Goal: Information Seeking & Learning: Learn about a topic

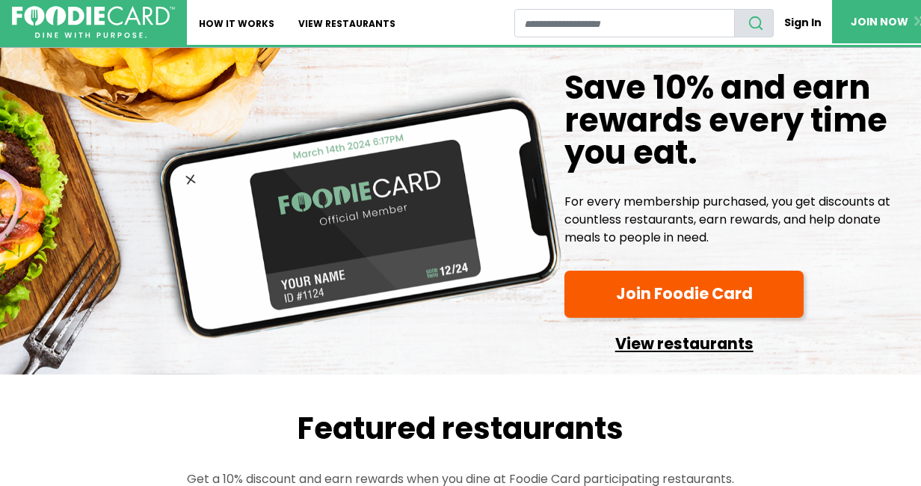
click at [654, 324] on link "View restaurants" at bounding box center [683, 340] width 239 height 33
click at [286, 20] on link "View restaurants" at bounding box center [346, 22] width 121 height 45
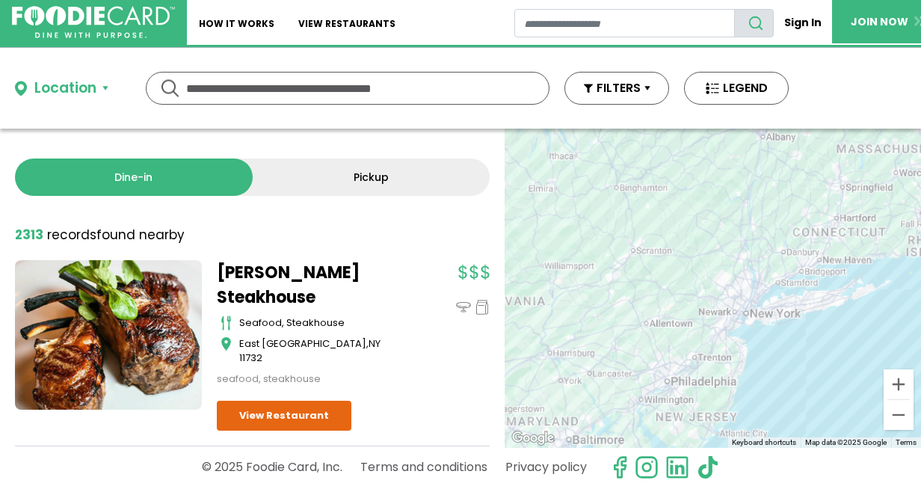
click at [378, 170] on link "Pickup" at bounding box center [372, 176] width 238 height 37
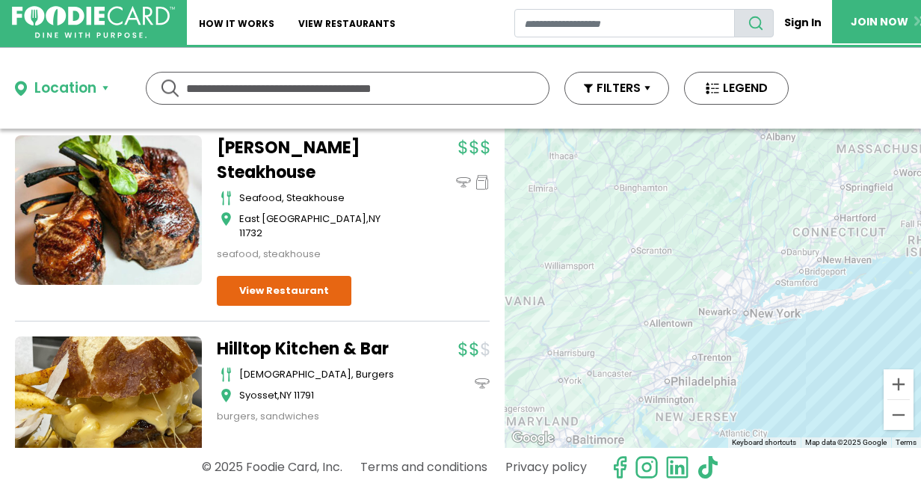
scroll to position [62, 0]
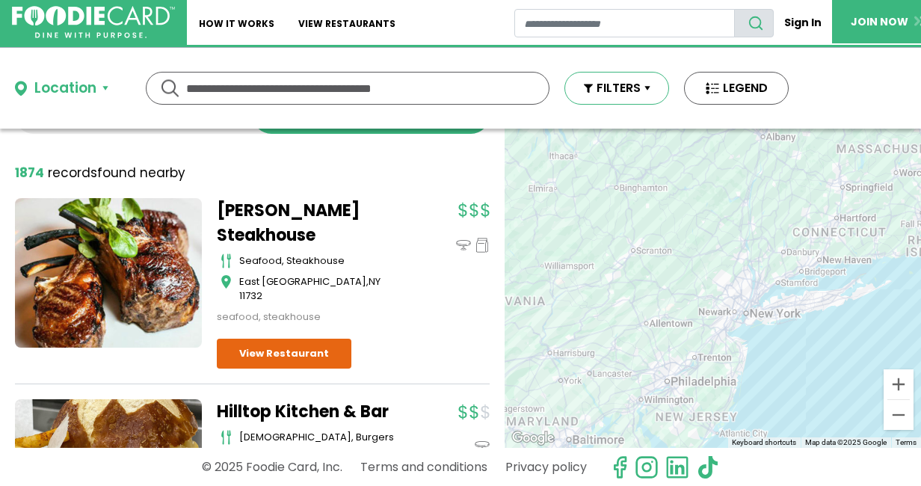
click at [633, 87] on button "FILTERS" at bounding box center [616, 88] width 105 height 33
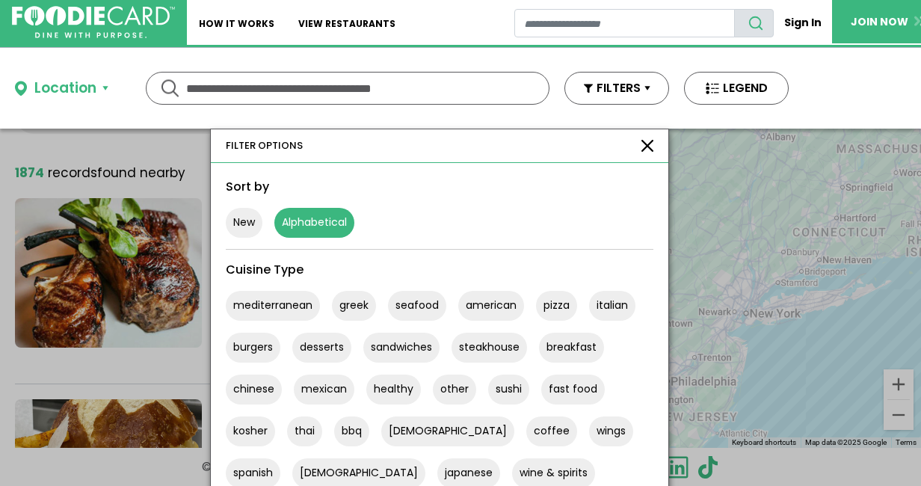
click at [312, 221] on button "Alphabetical" at bounding box center [314, 223] width 80 height 30
click at [350, 306] on button "greek" at bounding box center [354, 306] width 44 height 30
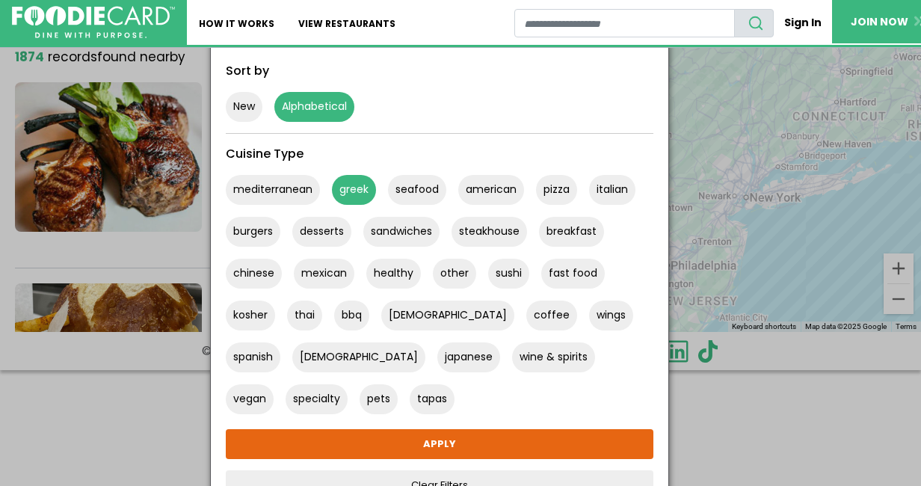
scroll to position [144, 0]
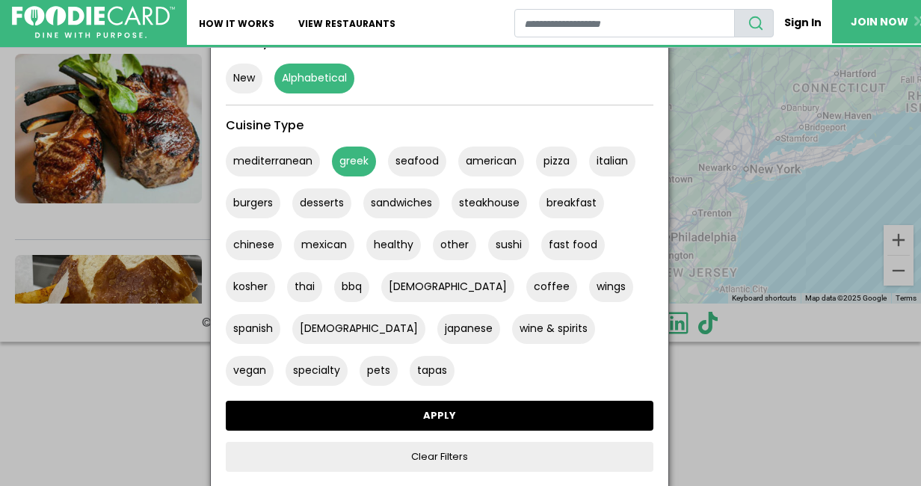
click at [421, 414] on link "APPLY" at bounding box center [440, 416] width 428 height 30
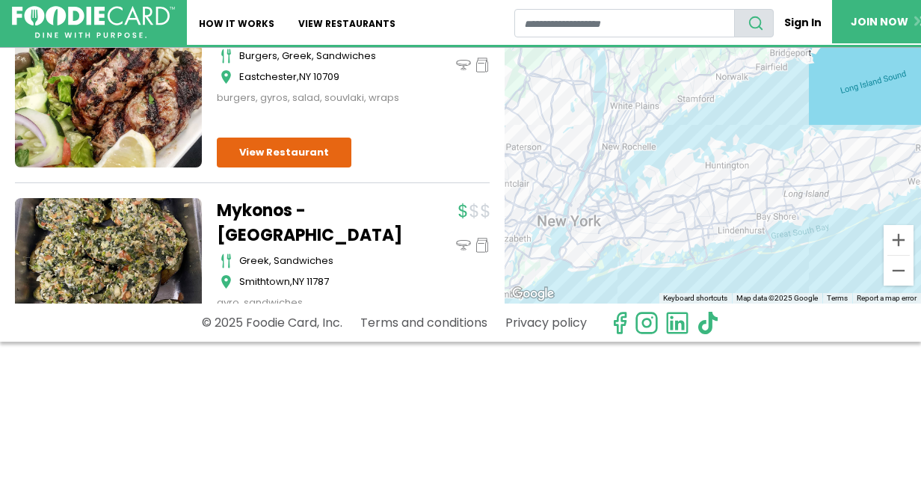
scroll to position [2125, 0]
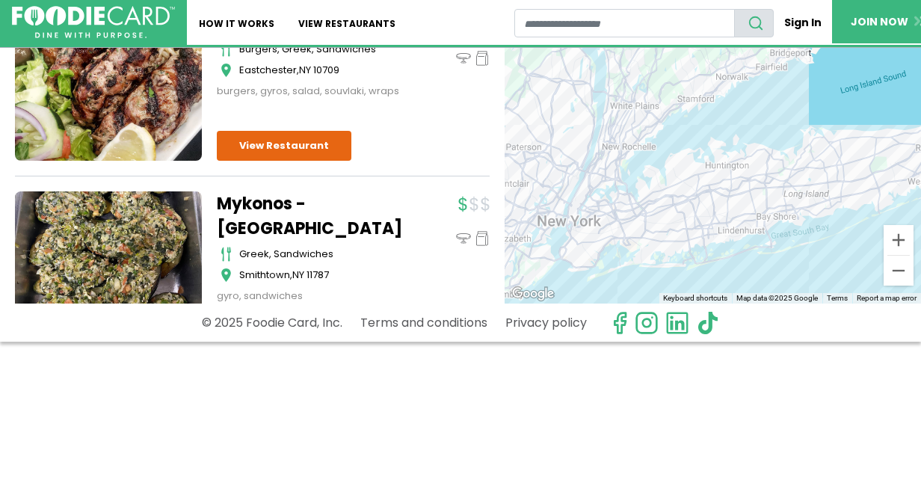
click at [701, 212] on div at bounding box center [713, 143] width 416 height 319
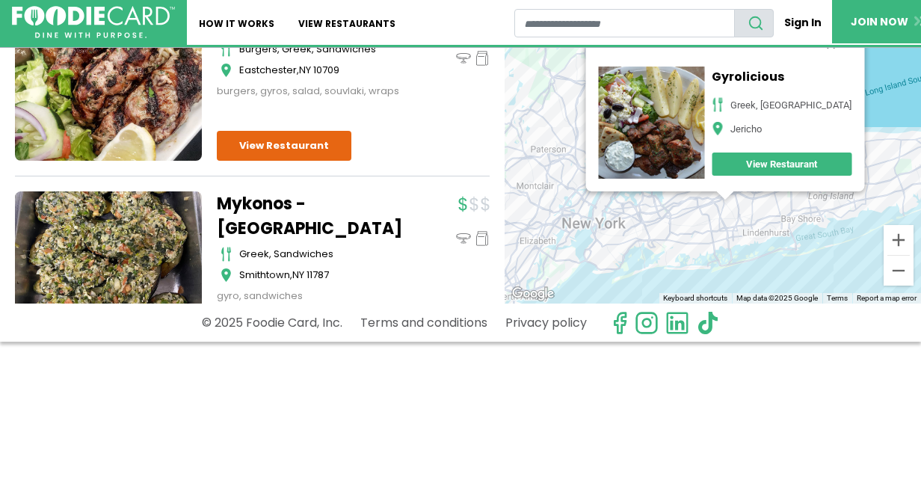
click at [769, 158] on link "View Restaurant" at bounding box center [782, 164] width 140 height 23
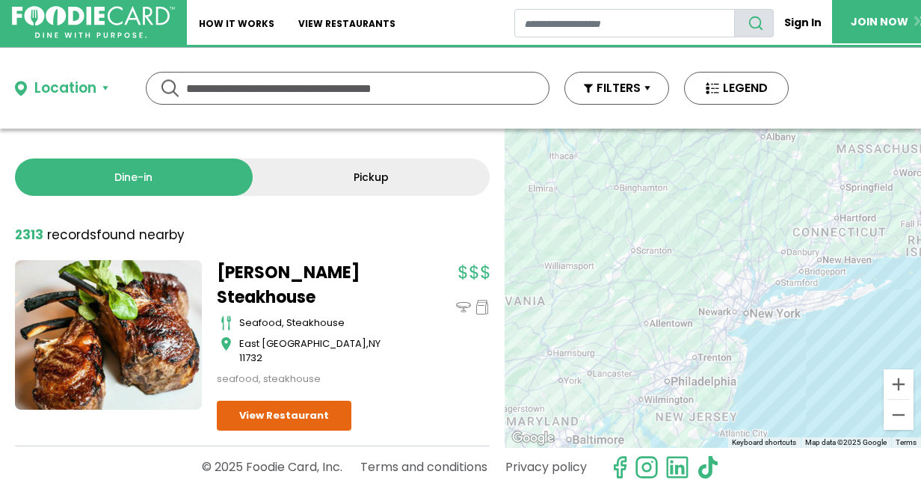
click at [358, 172] on link "Pickup" at bounding box center [372, 176] width 238 height 37
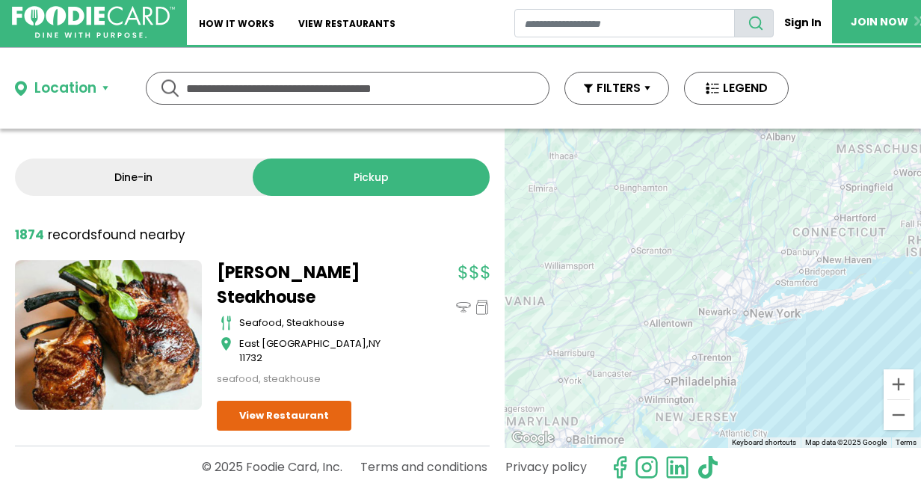
click at [77, 87] on div "Location" at bounding box center [65, 89] width 62 height 22
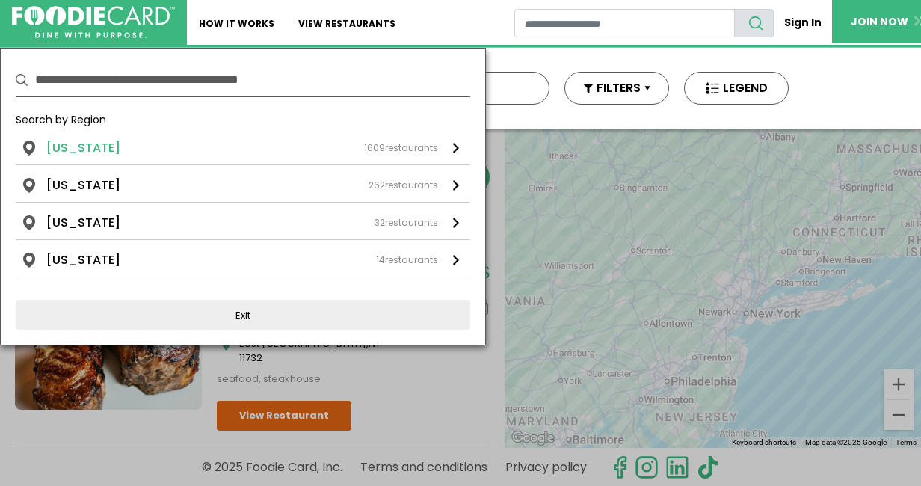
click at [75, 145] on li "[US_STATE]" at bounding box center [83, 148] width 74 height 18
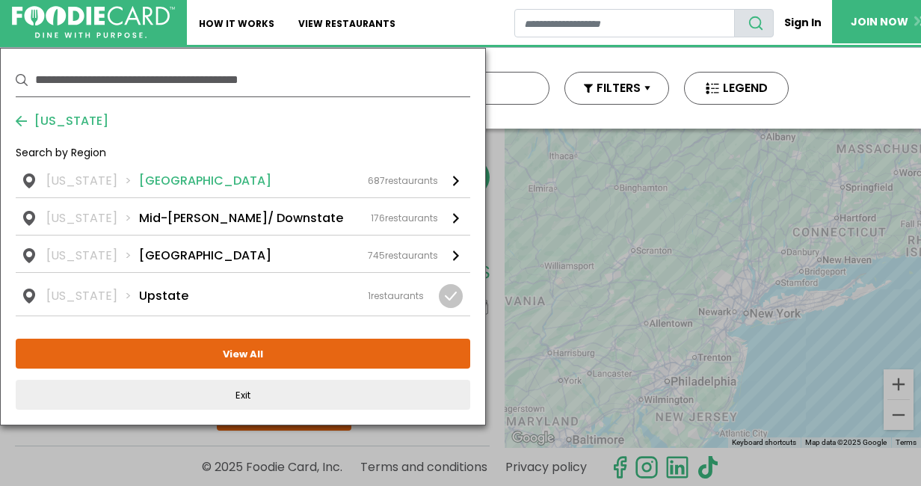
click at [155, 176] on li "Long Island" at bounding box center [205, 181] width 132 height 18
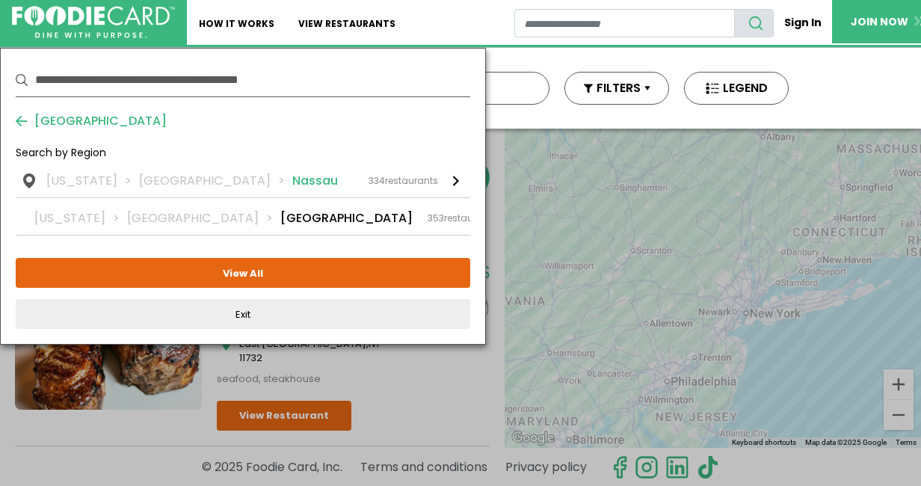
click at [292, 176] on li "Nassau" at bounding box center [315, 181] width 46 height 18
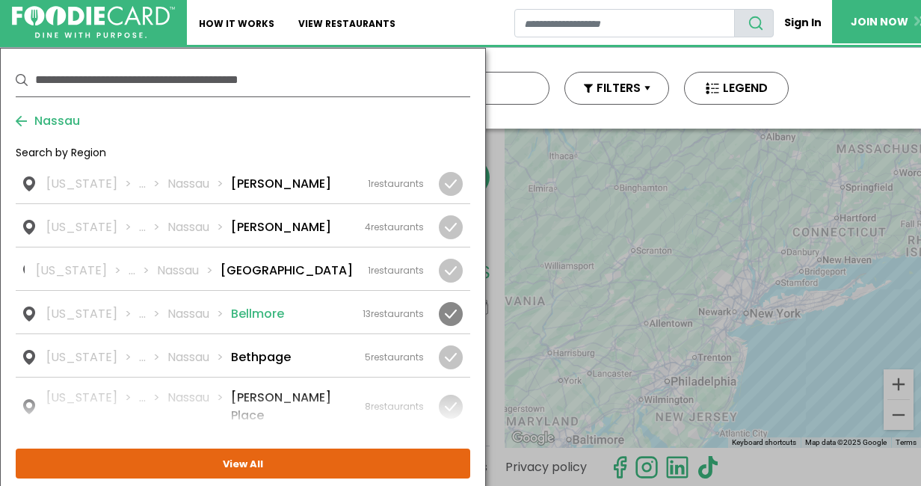
scroll to position [62, 0]
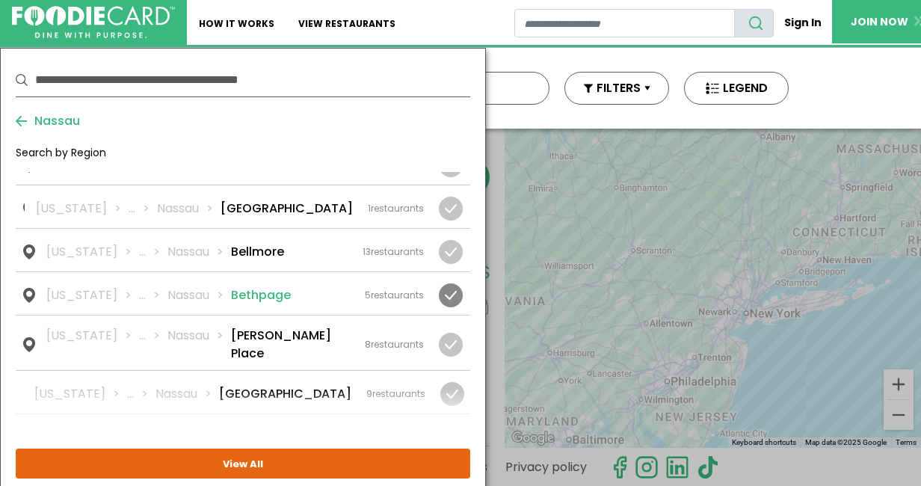
click at [241, 294] on li "Bethpage" at bounding box center [261, 295] width 60 height 18
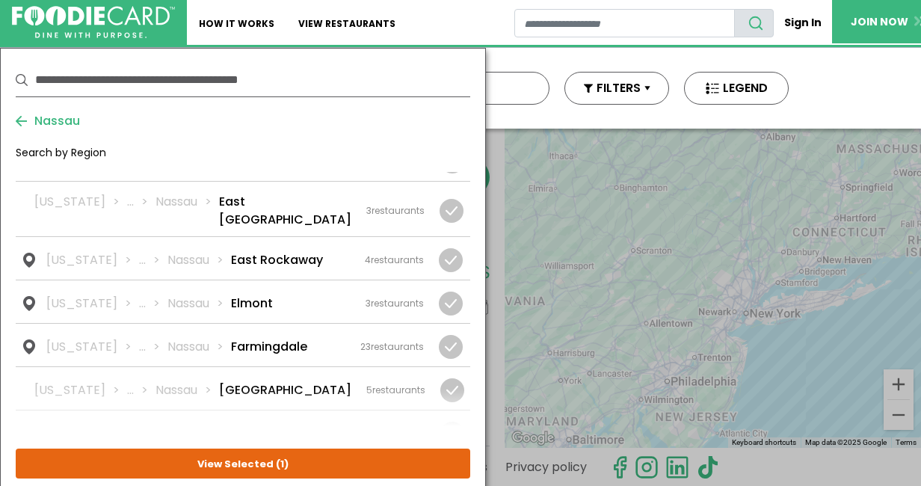
scroll to position [313, 0]
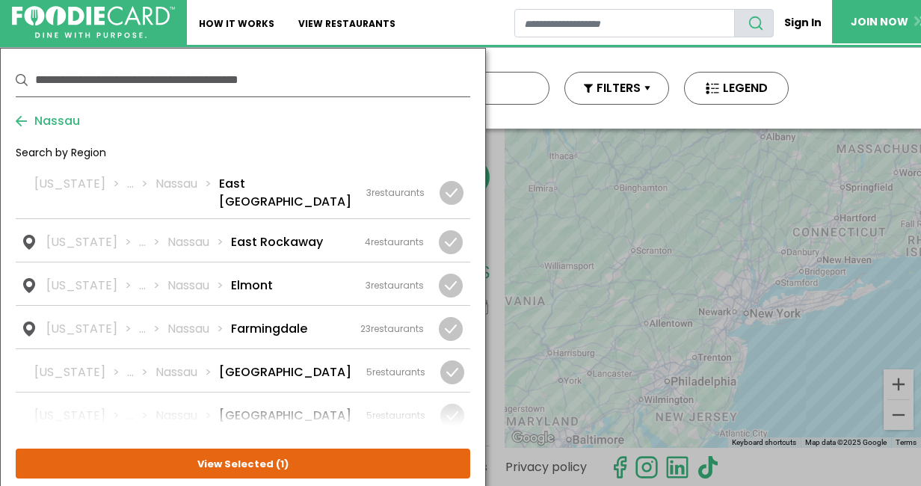
click at [241, 306] on link "New York ... Nassau Farmingdale 23 restaurants" at bounding box center [243, 327] width 455 height 43
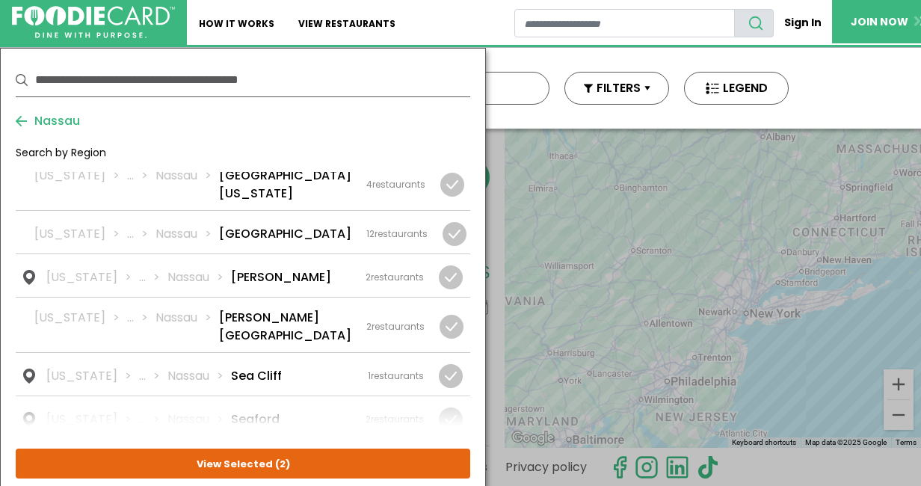
scroll to position [1749, 0]
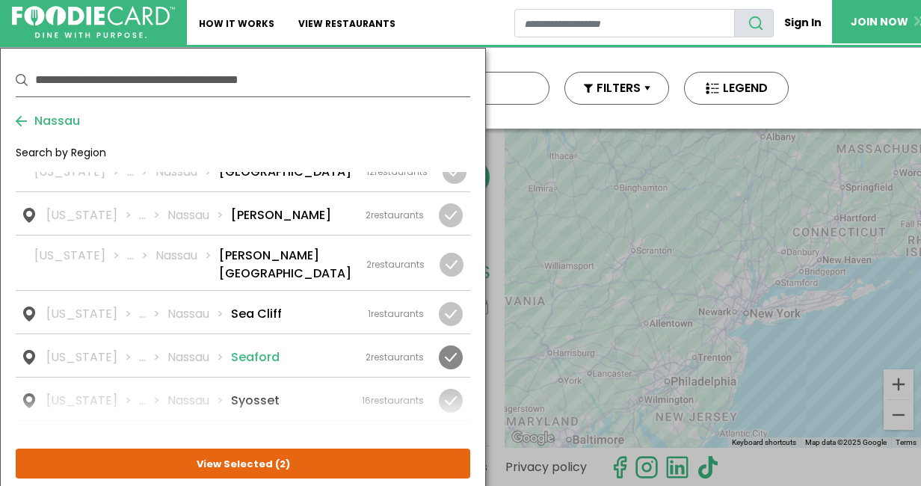
click at [241, 348] on li "Seaford" at bounding box center [255, 357] width 49 height 18
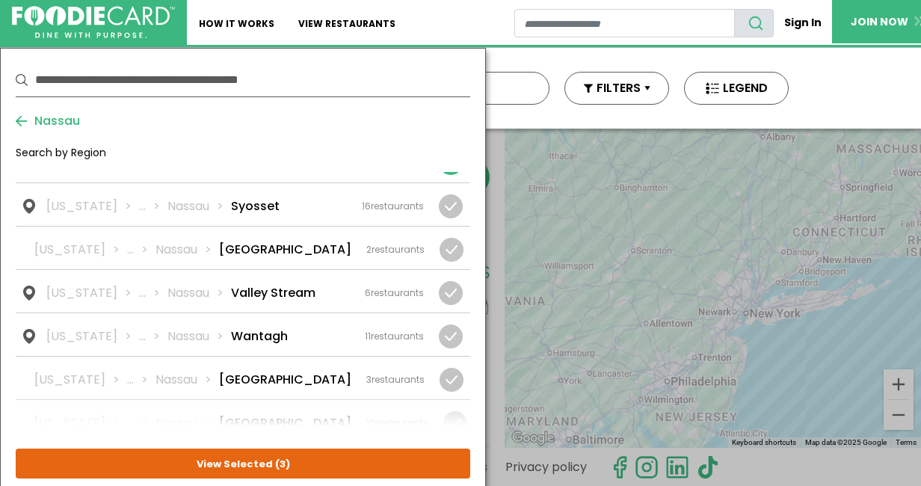
scroll to position [1948, 0]
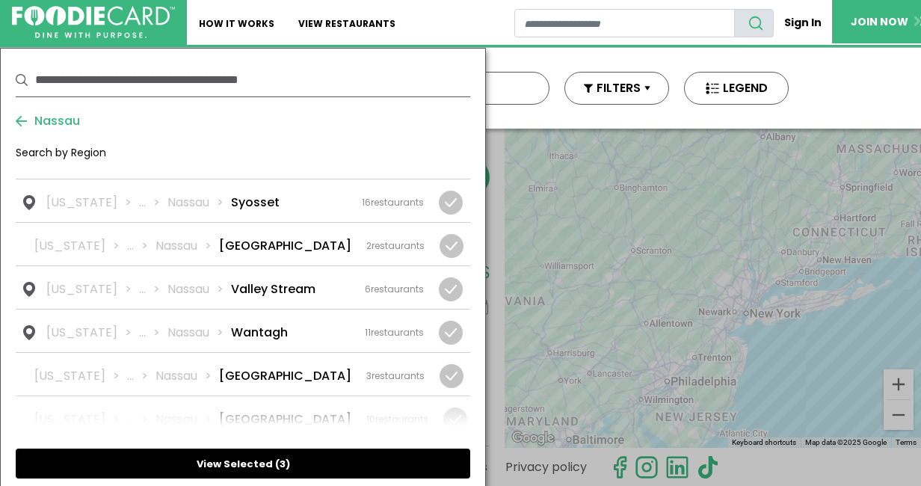
click at [250, 455] on button "View Selected ( 3 )" at bounding box center [243, 464] width 455 height 30
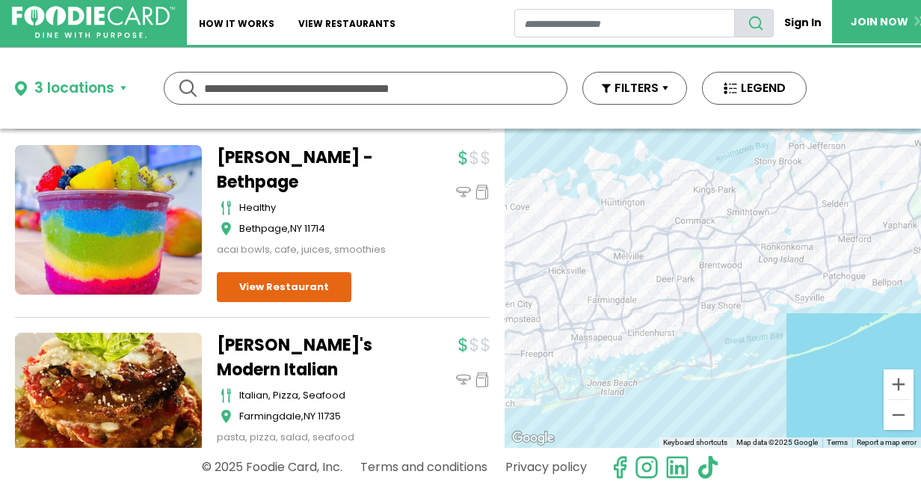
scroll to position [4801, 0]
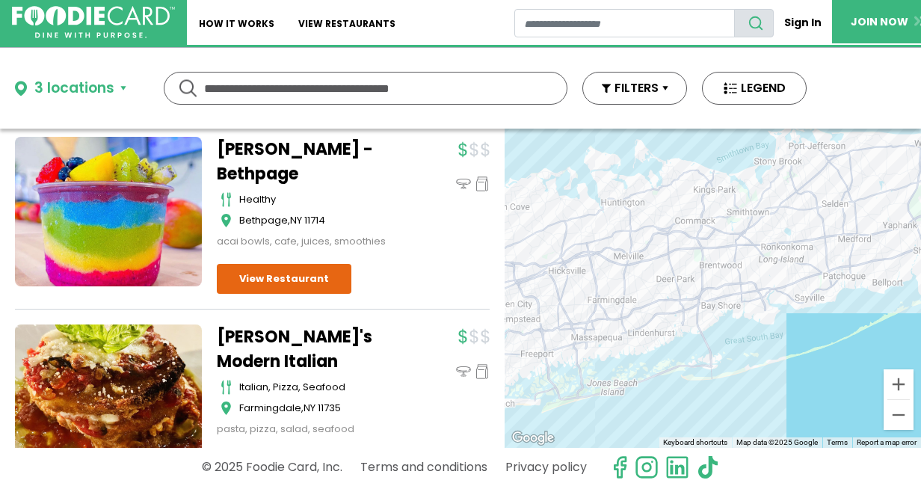
click at [266, 451] on link "View Restaurant" at bounding box center [284, 466] width 135 height 30
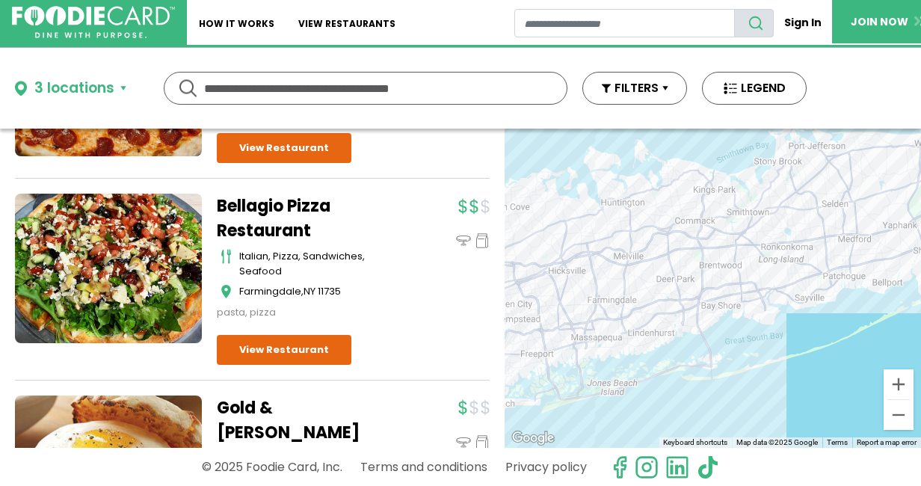
scroll to position [5545, 0]
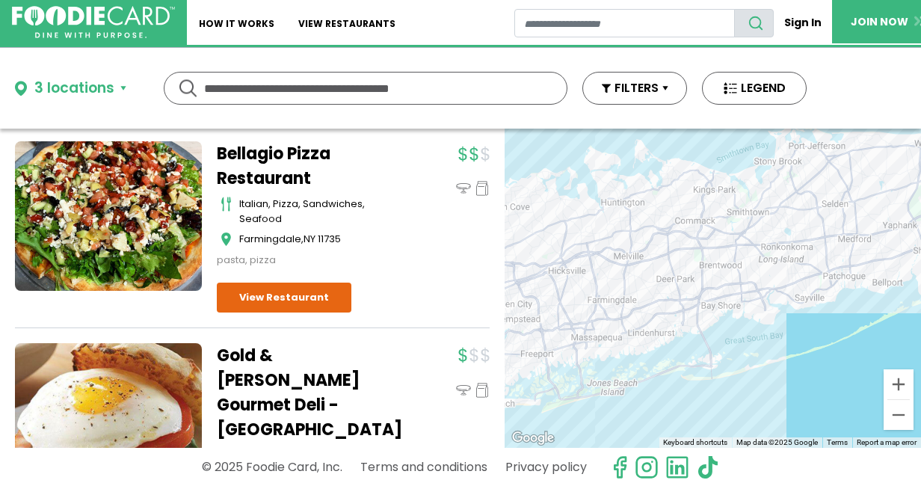
click at [155, 343] on link at bounding box center [108, 418] width 187 height 150
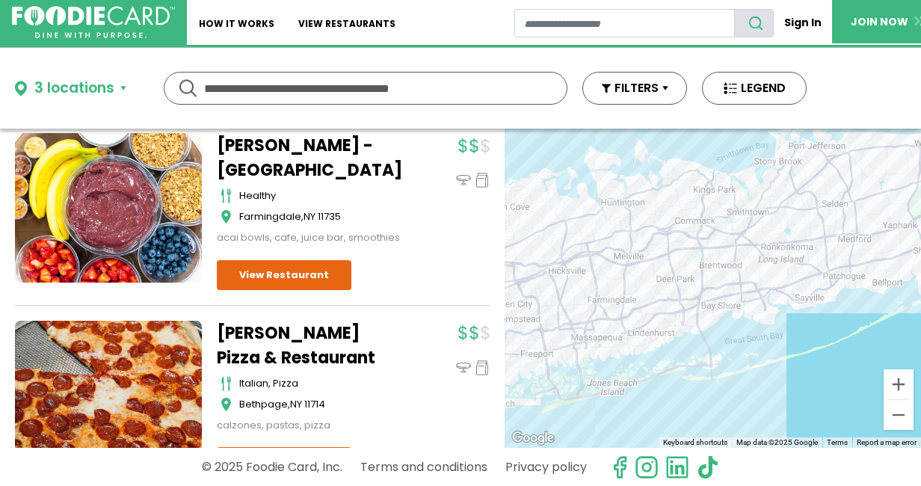
scroll to position [4983, 0]
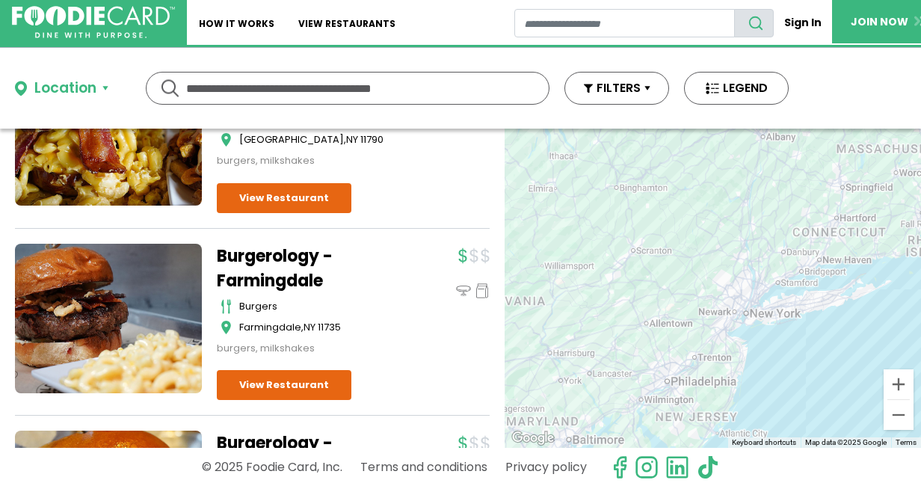
scroll to position [1062, 0]
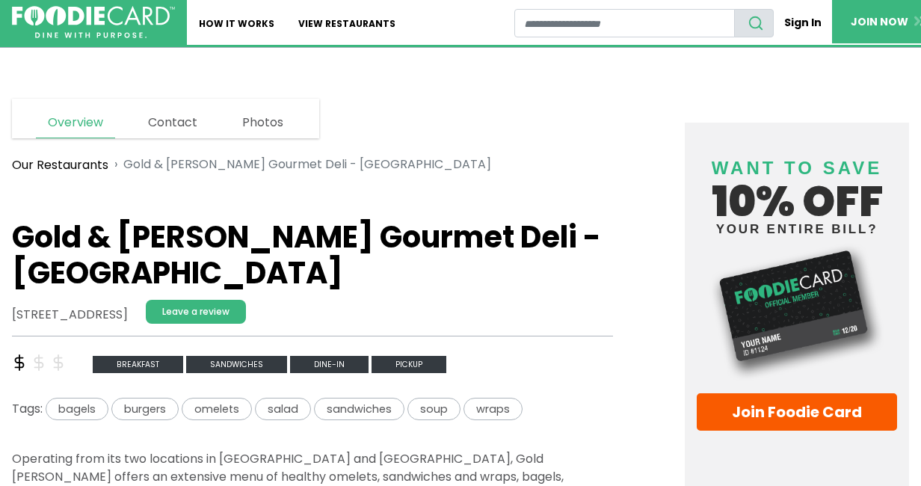
scroll to position [197, 0]
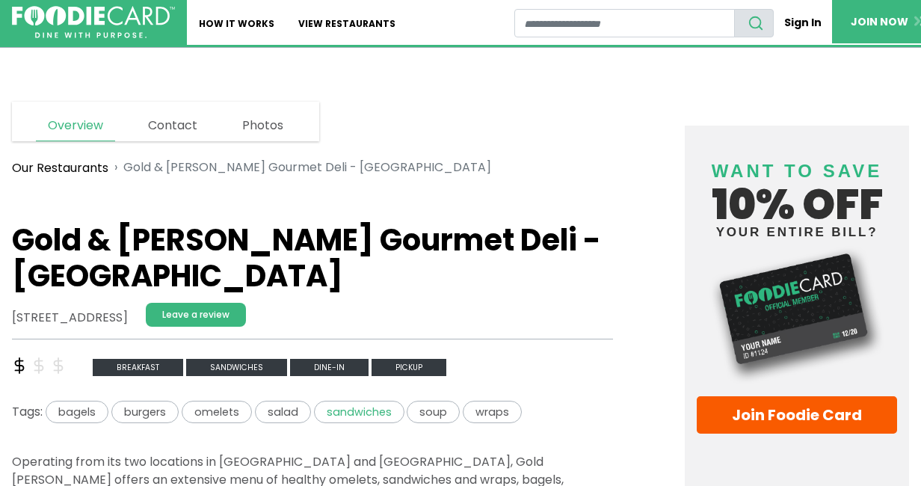
click at [314, 401] on span "sandwiches" at bounding box center [359, 412] width 90 height 23
click at [372, 359] on span "Pickup" at bounding box center [409, 367] width 75 height 17
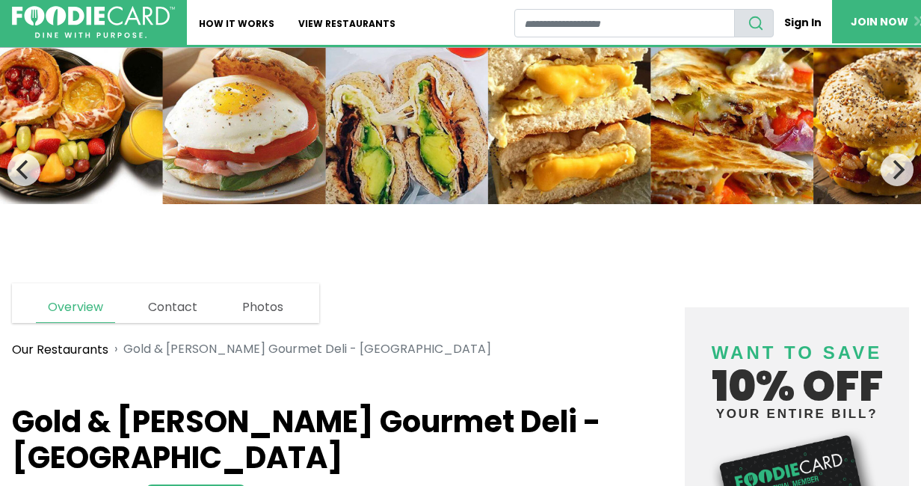
scroll to position [0, 0]
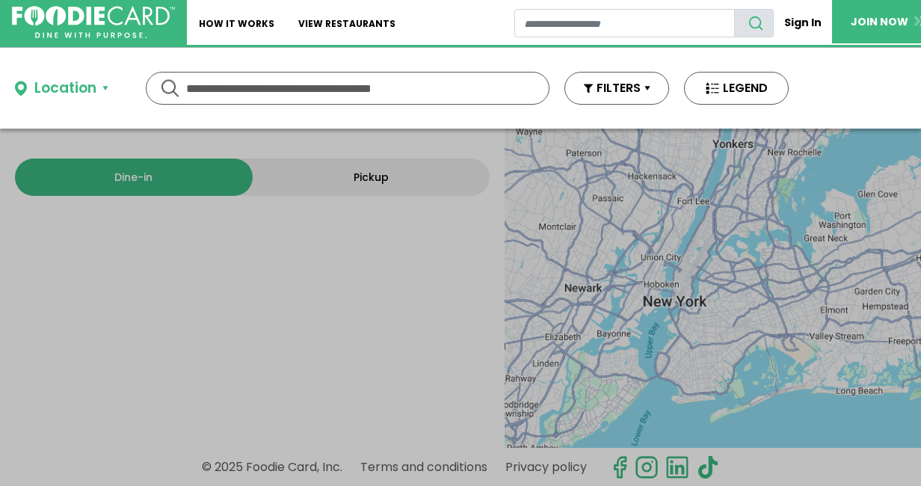
type input "**********"
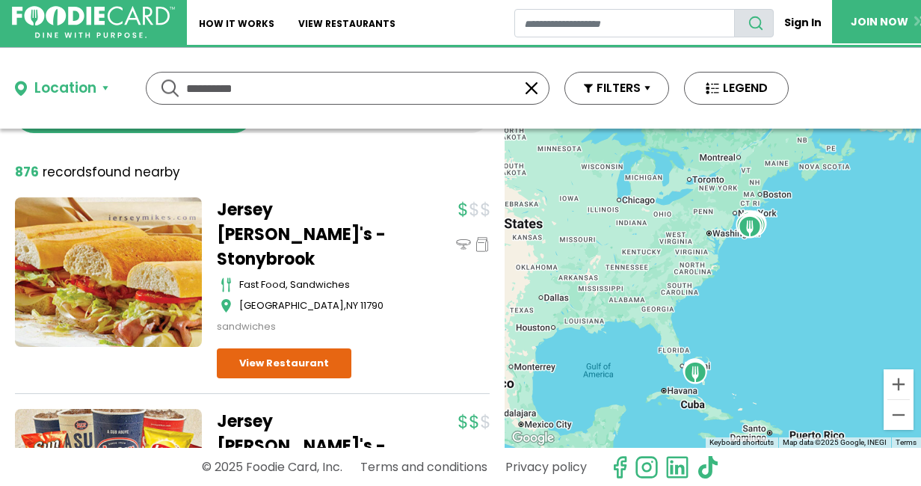
scroll to position [62, 0]
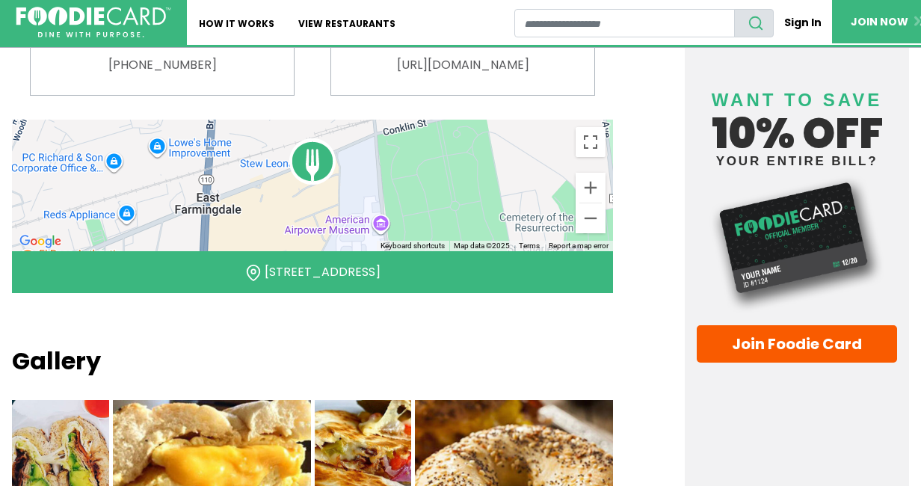
scroll to position [875, 0]
